Goal: Task Accomplishment & Management: Manage account settings

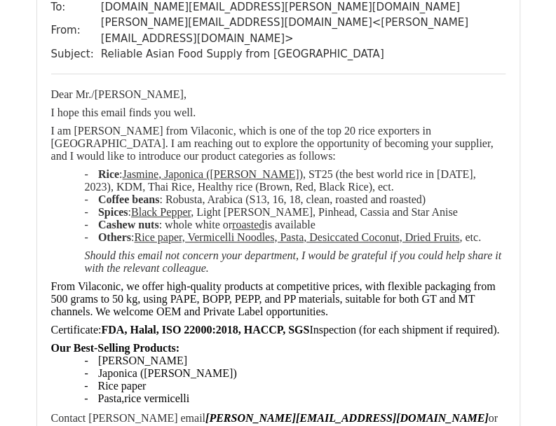
scroll to position [210, 0]
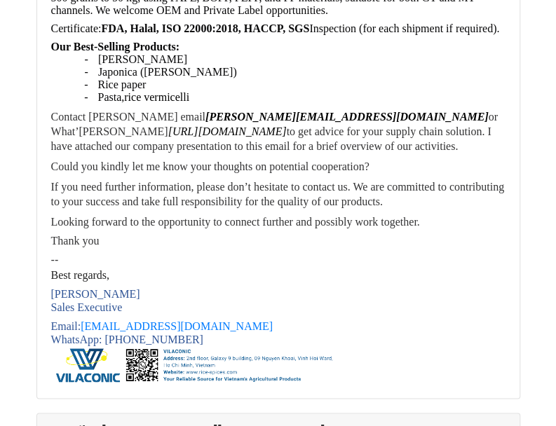
scroll to position [491, 0]
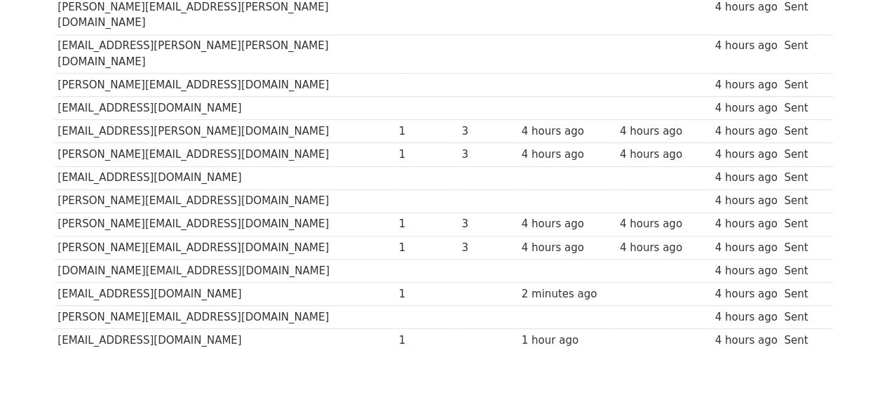
scroll to position [445, 0]
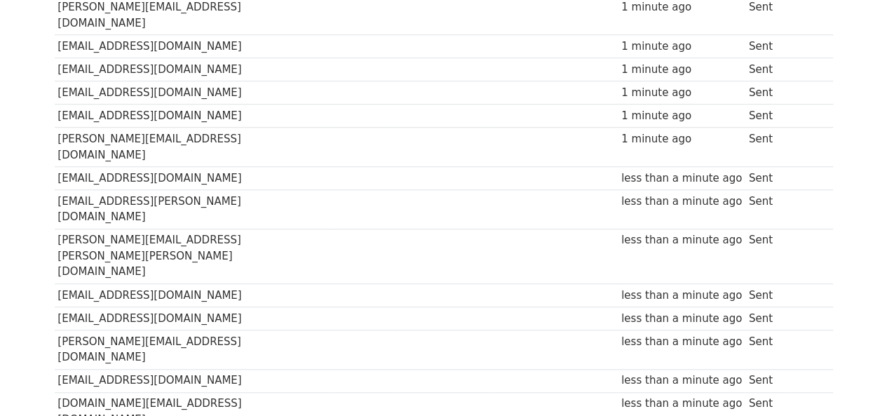
scroll to position [491, 0]
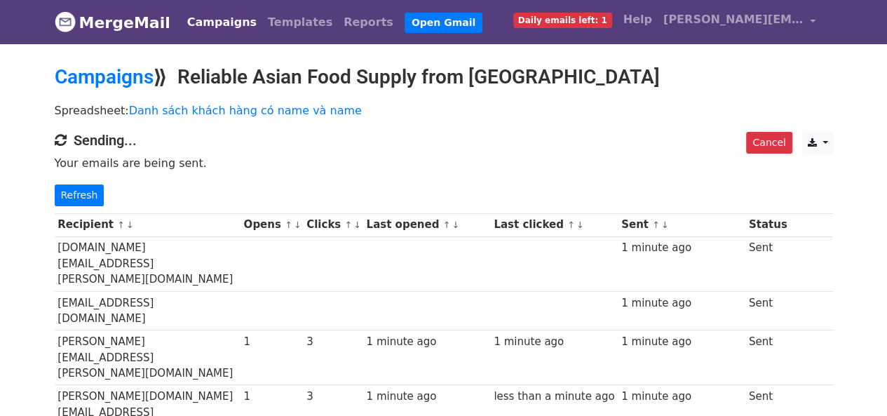
scroll to position [67, 0]
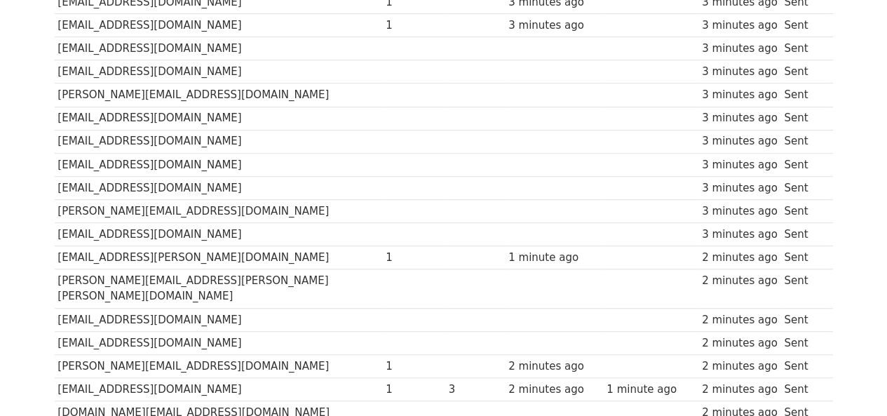
scroll to position [373, 0]
